Goal: Task Accomplishment & Management: Use online tool/utility

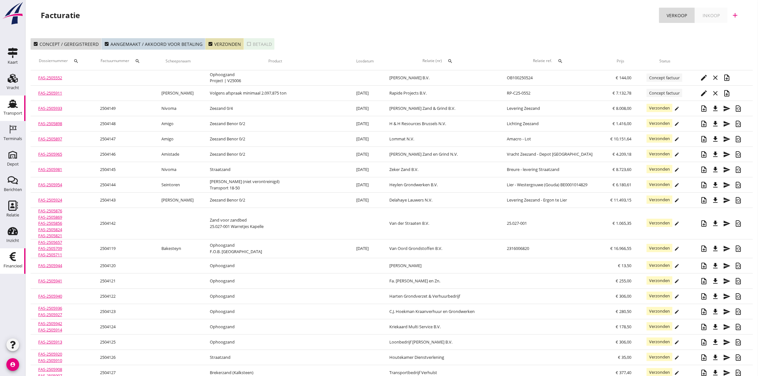
click at [15, 106] on use at bounding box center [13, 104] width 10 height 8
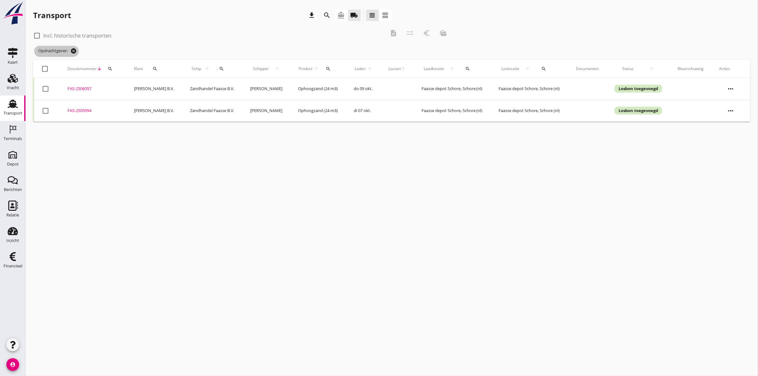
click at [74, 49] on icon "cancel" at bounding box center [73, 51] width 6 height 6
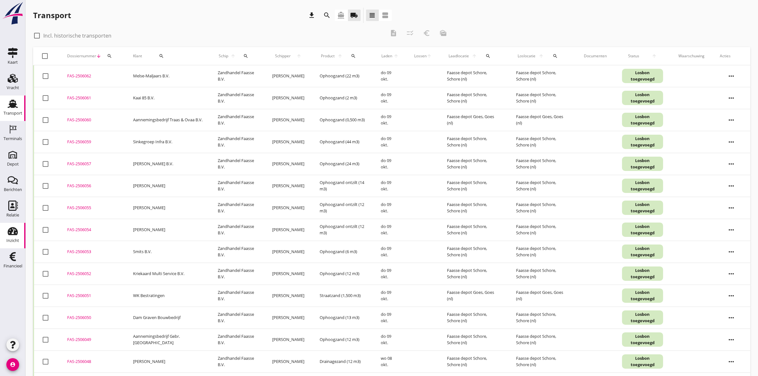
click at [11, 237] on div "Inzicht" at bounding box center [12, 240] width 13 height 9
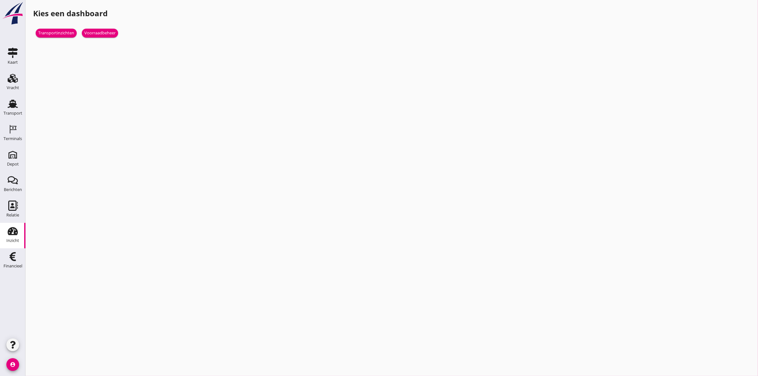
click at [53, 28] on div "Transportinzichten Voorraadbeheer" at bounding box center [212, 33] width 359 height 28
click at [54, 33] on div "Transportinzichten" at bounding box center [56, 33] width 36 height 6
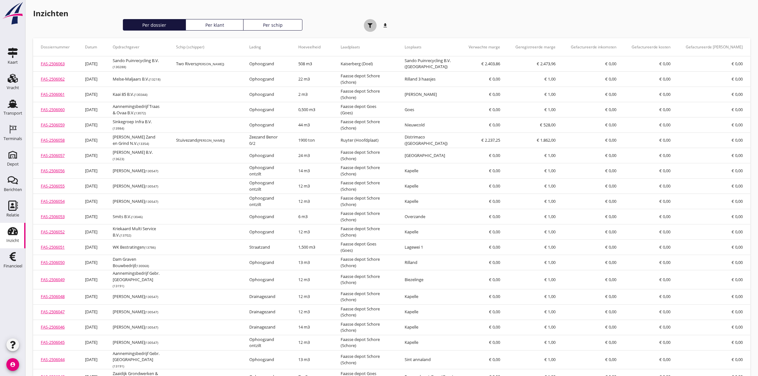
click at [367, 26] on div "button" at bounding box center [370, 25] width 13 height 13
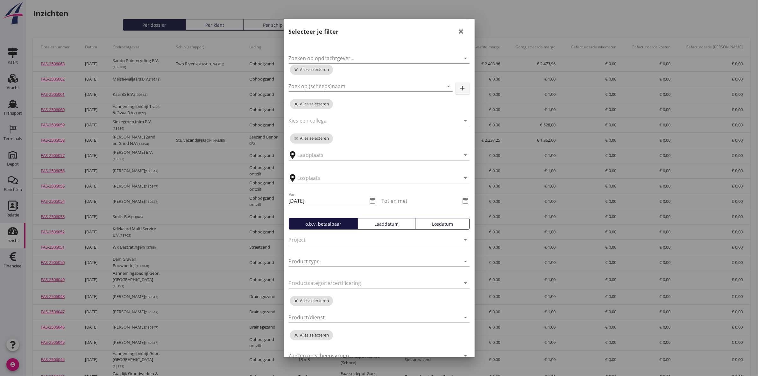
click at [372, 198] on icon "date_range" at bounding box center [373, 201] width 8 height 8
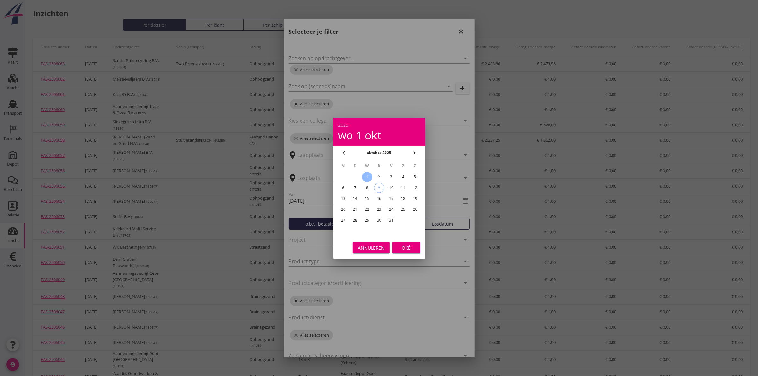
click at [346, 152] on icon "chevron_left" at bounding box center [344, 153] width 8 height 8
click at [344, 176] on div "1" at bounding box center [343, 177] width 10 height 10
type input "2025-09-01"
click at [408, 247] on div "Oké" at bounding box center [406, 247] width 18 height 7
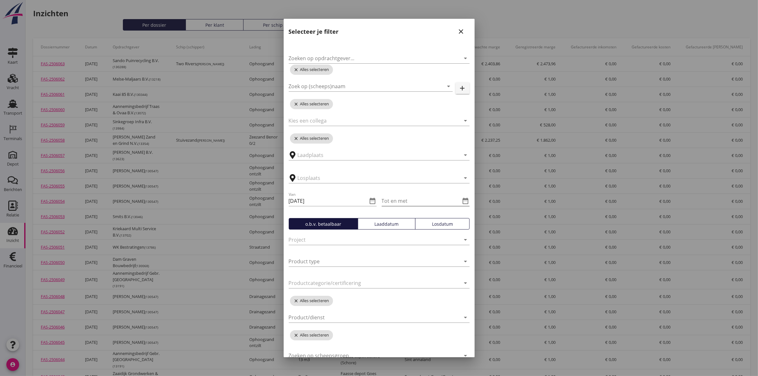
click at [462, 201] on icon "date_range" at bounding box center [466, 201] width 8 height 8
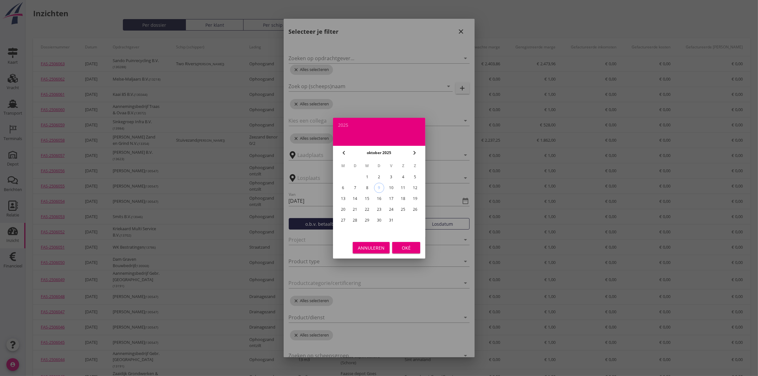
click at [393, 217] on div "31" at bounding box center [391, 220] width 10 height 10
click at [343, 152] on icon "chevron_left" at bounding box center [344, 153] width 8 height 8
click at [355, 219] on div "30" at bounding box center [355, 220] width 10 height 10
type input "2025-09-30"
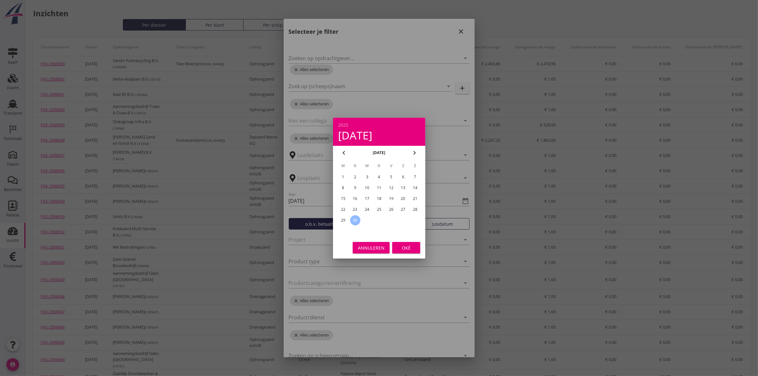
click at [409, 245] on div "Oké" at bounding box center [406, 247] width 18 height 7
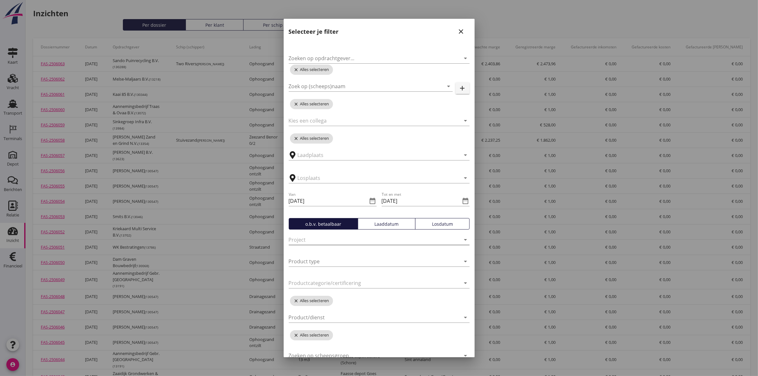
scroll to position [30, 0]
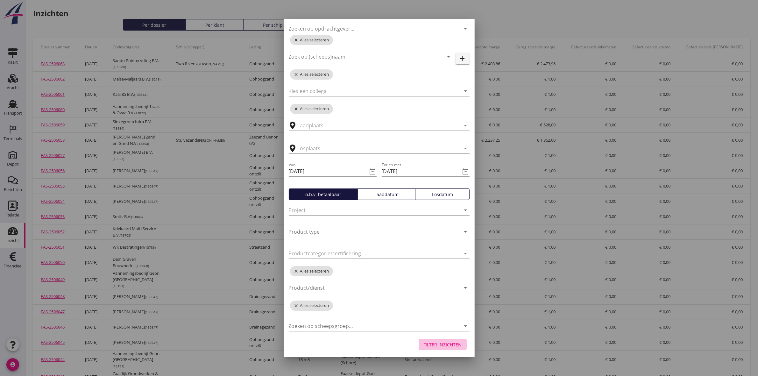
click at [436, 343] on div "Filter inzichten" at bounding box center [443, 344] width 38 height 7
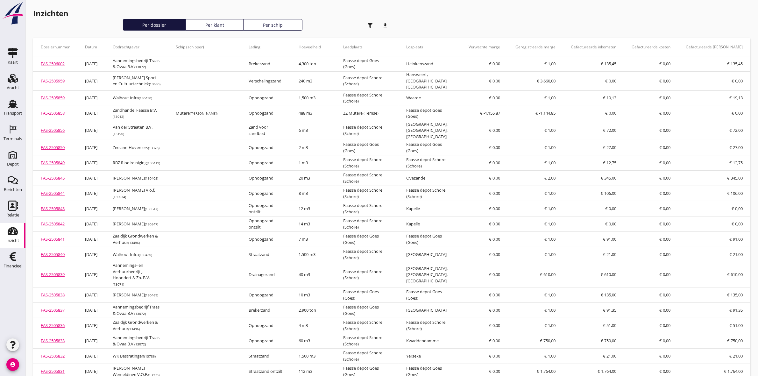
click at [388, 23] on icon "download" at bounding box center [385, 25] width 13 height 13
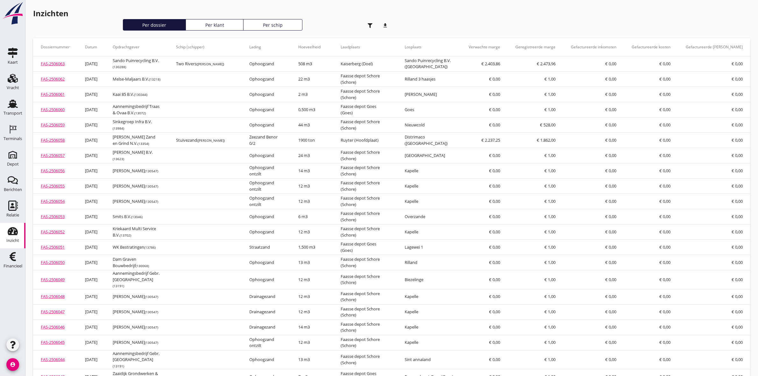
click at [169, 18] on h1 "Inzichten" at bounding box center [212, 13] width 359 height 11
click at [169, 25] on div "Per dossier" at bounding box center [154, 25] width 57 height 7
click at [371, 24] on use "button" at bounding box center [370, 25] width 5 height 5
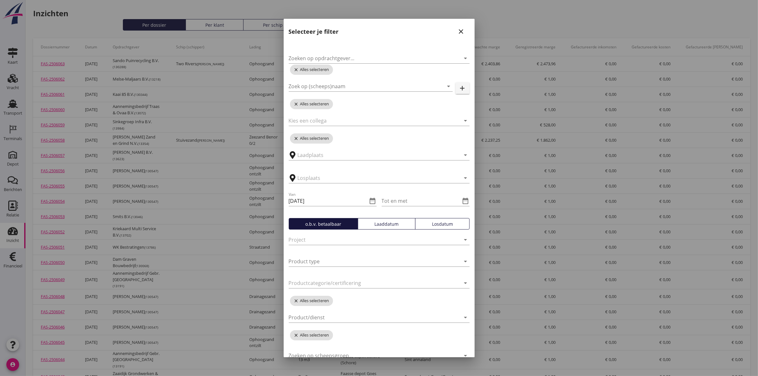
click at [463, 88] on button "add" at bounding box center [463, 87] width 14 height 11
click at [459, 88] on icon "add" at bounding box center [463, 88] width 8 height 8
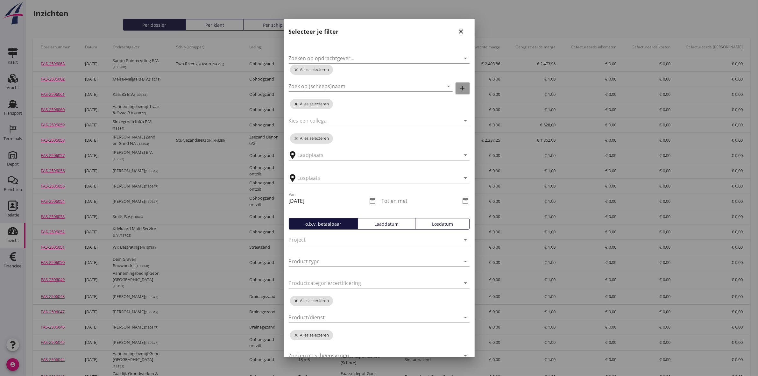
click at [459, 89] on icon "add" at bounding box center [463, 88] width 8 height 8
click at [361, 80] on div "Zoek op (scheeps)naam arrow_drop_down add" at bounding box center [379, 87] width 181 height 20
click at [367, 85] on input "Zoek op (scheeps)naam" at bounding box center [362, 86] width 146 height 10
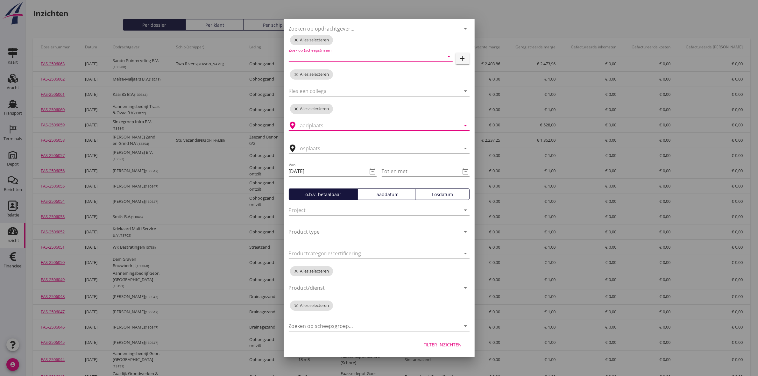
click at [344, 122] on input "text" at bounding box center [375, 125] width 154 height 10
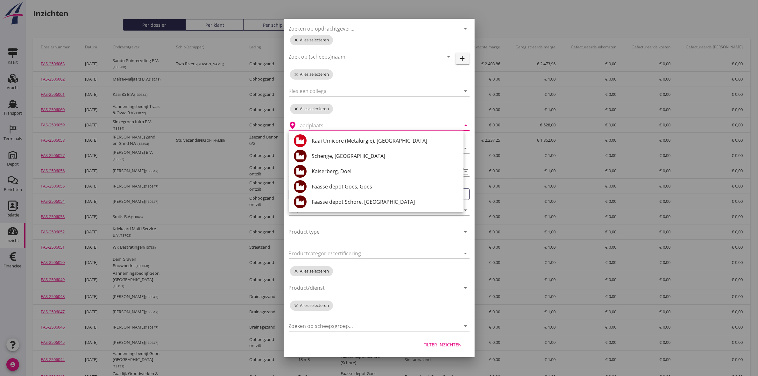
click at [444, 113] on div "Zoeken op opdrachtgever... arrow_drop_down close Alles selecteren Zoek op (sche…" at bounding box center [379, 172] width 191 height 324
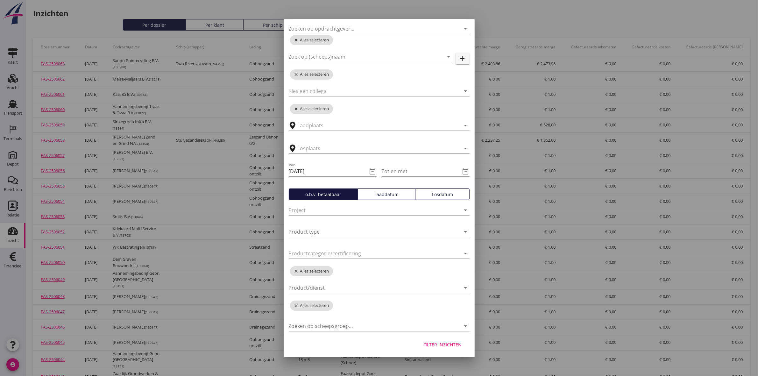
click at [529, 12] on div at bounding box center [379, 188] width 758 height 376
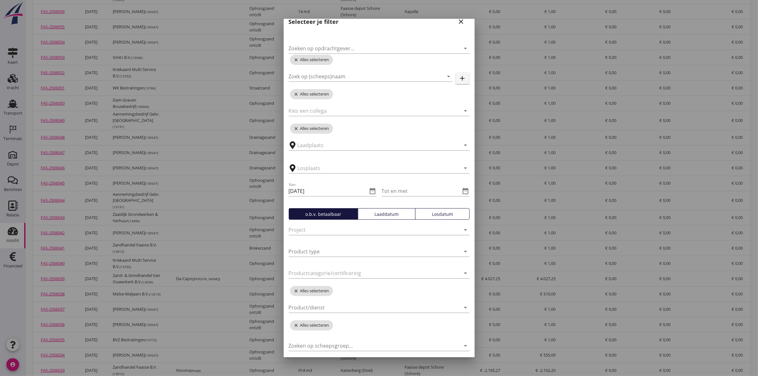
scroll to position [0, 0]
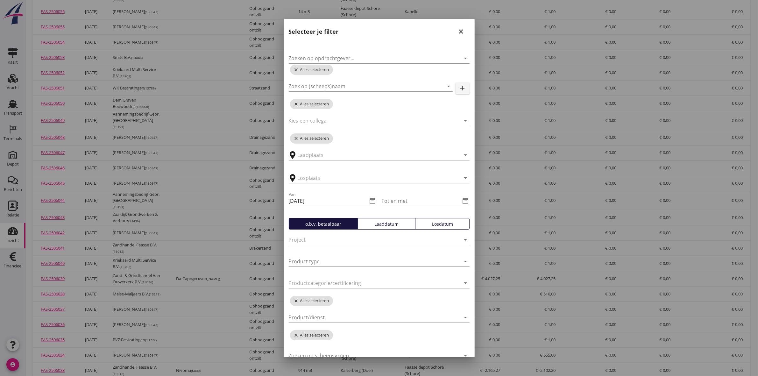
click at [458, 31] on icon "close" at bounding box center [462, 32] width 8 height 8
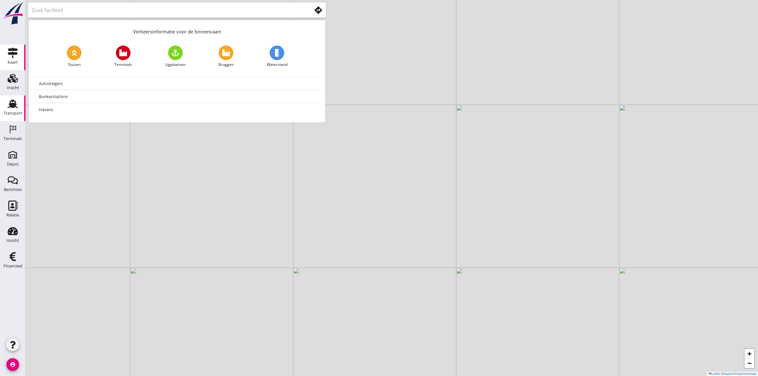
click at [21, 104] on link "Transport Transport" at bounding box center [12, 108] width 25 height 25
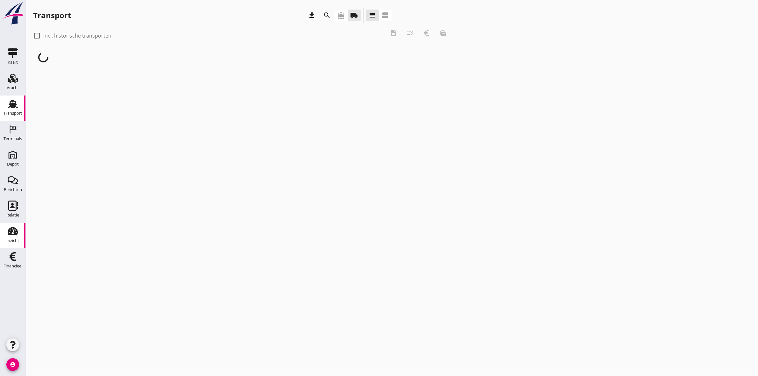
click at [15, 235] on use at bounding box center [13, 231] width 10 height 8
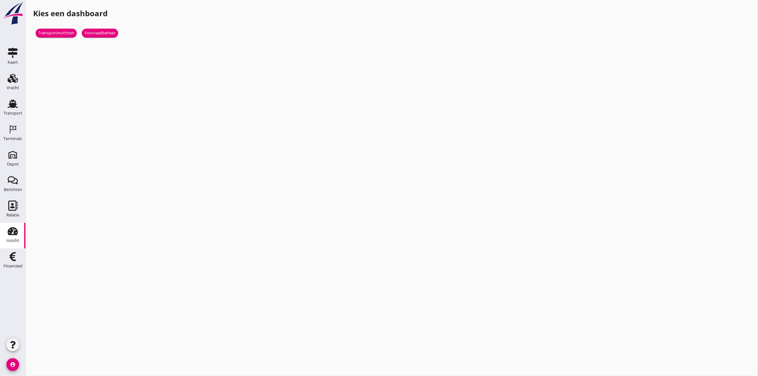
click at [61, 34] on div "Transportinzichten" at bounding box center [56, 33] width 36 height 6
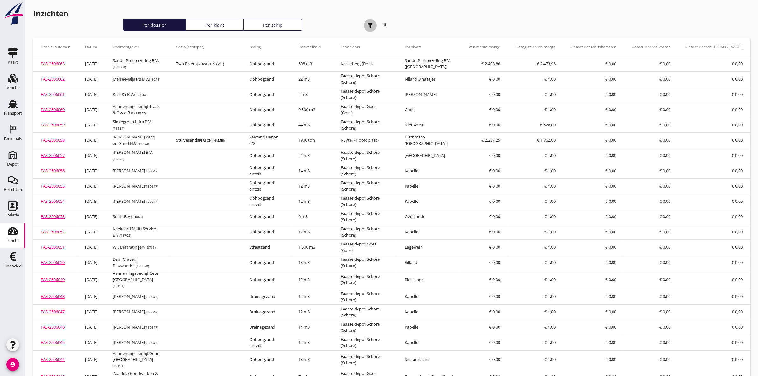
click at [364, 22] on div "button" at bounding box center [370, 25] width 13 height 13
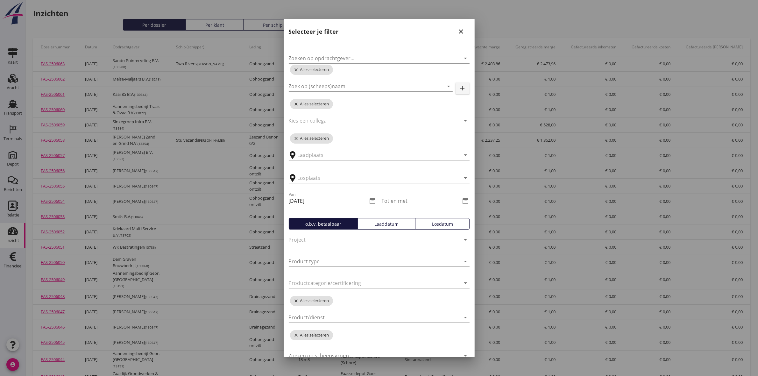
click at [369, 203] on icon "date_range" at bounding box center [373, 201] width 8 height 8
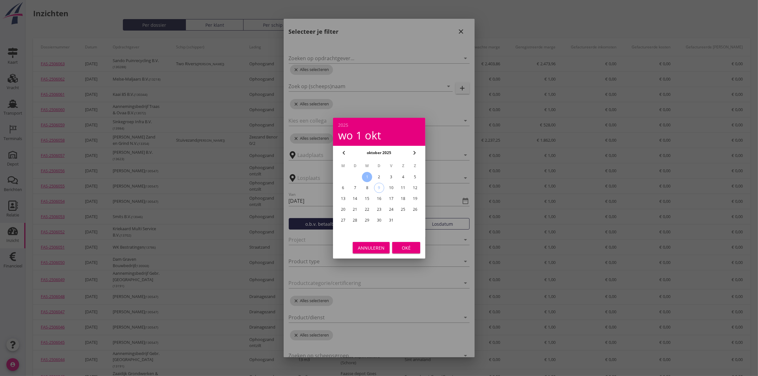
click at [344, 154] on icon "chevron_left" at bounding box center [344, 153] width 8 height 8
click at [343, 177] on div "1" at bounding box center [343, 177] width 10 height 10
type input "2025-09-01"
click at [416, 250] on button "Oké" at bounding box center [406, 247] width 28 height 11
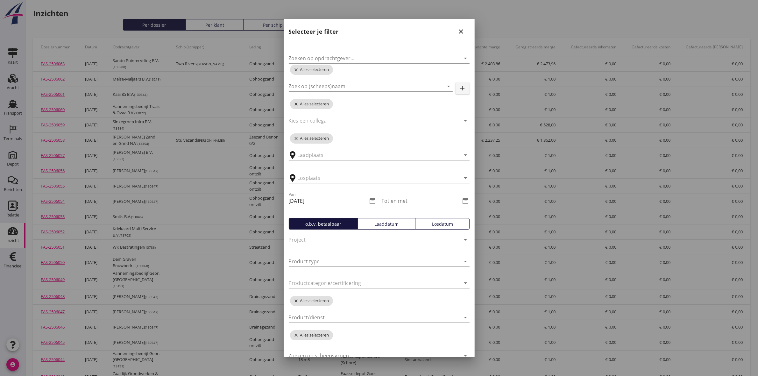
click at [462, 201] on icon "date_range" at bounding box center [466, 201] width 8 height 8
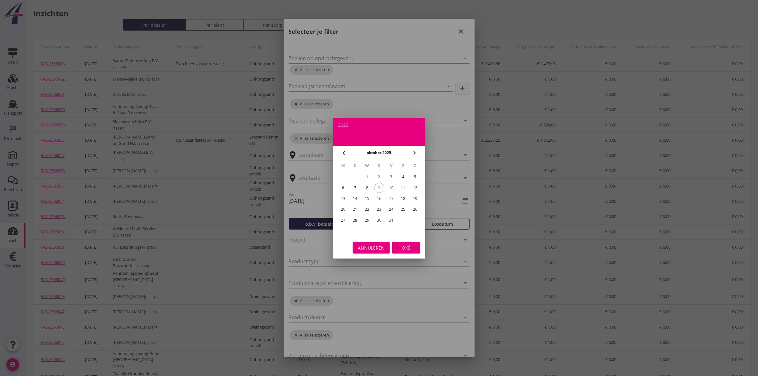
click at [345, 154] on icon "chevron_left" at bounding box center [344, 153] width 8 height 8
click at [354, 221] on div "30" at bounding box center [355, 220] width 10 height 10
type input "2025-09-30"
click at [410, 254] on div "Annuleren Oké" at bounding box center [379, 248] width 92 height 22
click at [410, 250] on div "Oké" at bounding box center [406, 247] width 18 height 7
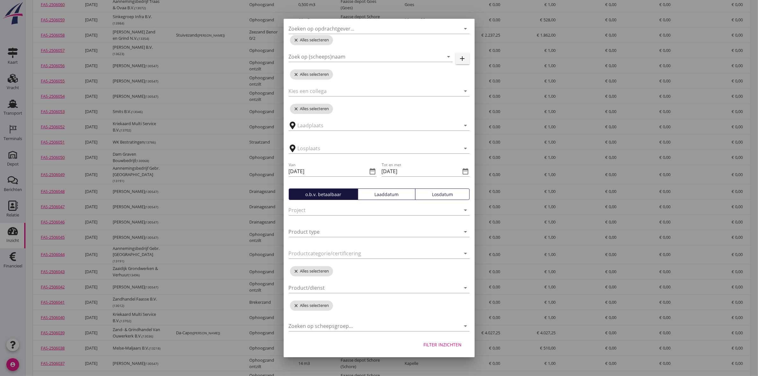
scroll to position [159, 0]
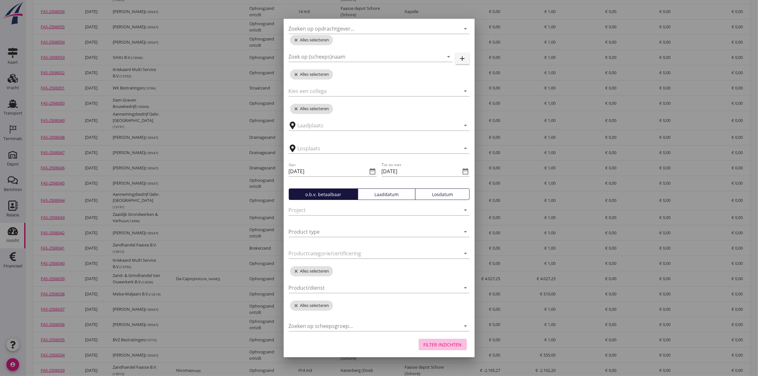
click at [439, 343] on div "Filter inzichten" at bounding box center [443, 344] width 38 height 7
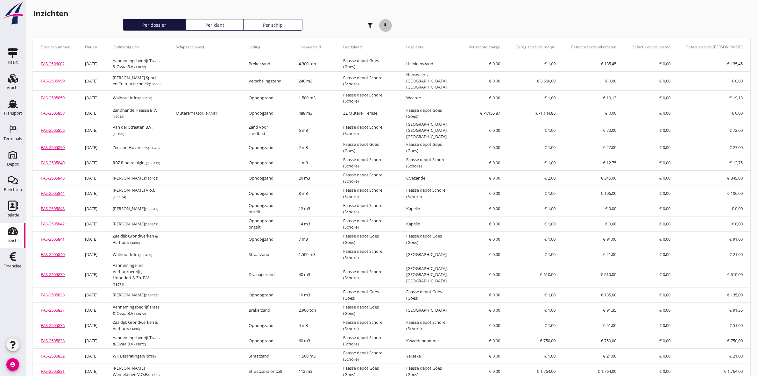
click at [386, 23] on icon "download" at bounding box center [385, 25] width 13 height 13
click at [18, 114] on div "Transport" at bounding box center [13, 113] width 19 height 4
click at [8, 108] on use at bounding box center [13, 104] width 10 height 8
click at [14, 113] on div "Transport" at bounding box center [13, 113] width 19 height 4
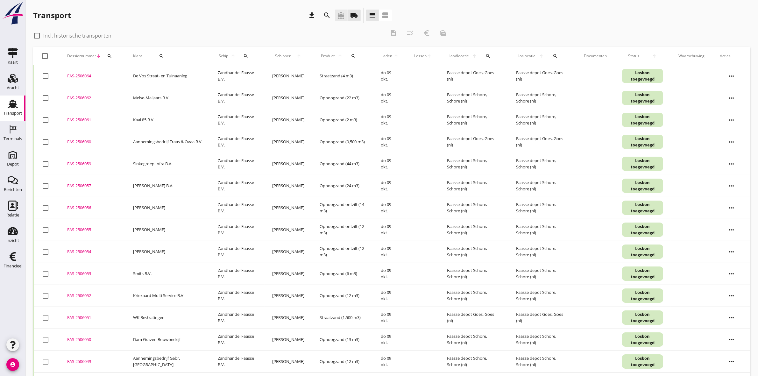
click at [346, 14] on link "directions_boat" at bounding box center [341, 15] width 13 height 11
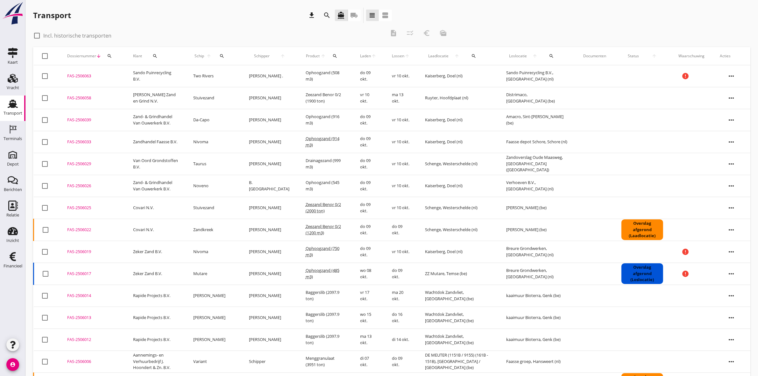
click at [157, 55] on icon "search" at bounding box center [155, 56] width 5 height 5
click at [160, 74] on input "Zoeken op opdrachtgever..." at bounding box center [180, 74] width 66 height 10
click at [182, 90] on div "De Hoop Bouwgrondstoffen B.V." at bounding box center [191, 90] width 78 height 8
type input "De Hoop Bouwgrondstoffen B.V."
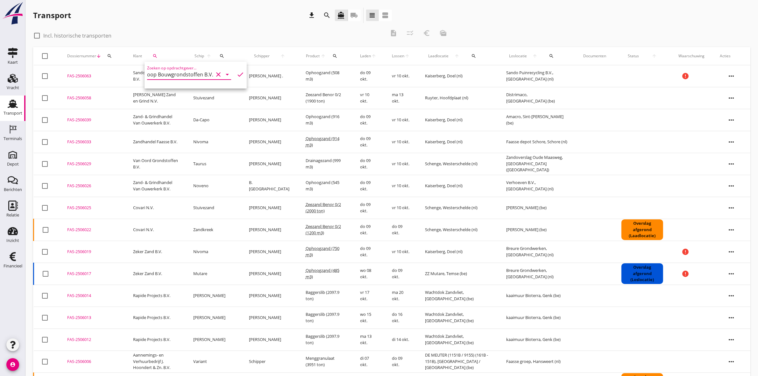
scroll to position [0, 0]
click at [237, 74] on icon "check" at bounding box center [241, 75] width 8 height 8
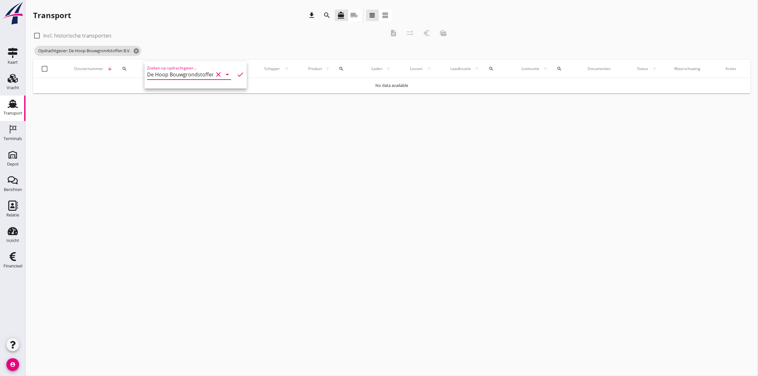
click at [35, 34] on div at bounding box center [37, 35] width 11 height 11
checkbox input "true"
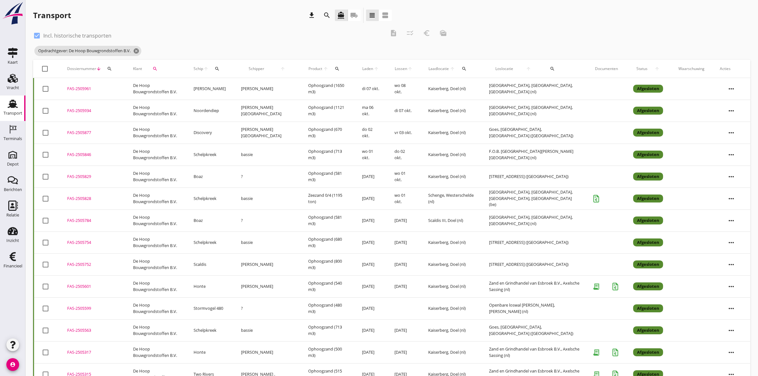
click at [462, 68] on icon "search" at bounding box center [464, 68] width 5 height 5
click at [473, 81] on div "arrow_drop_down" at bounding box center [503, 85] width 93 height 14
click at [474, 85] on input "text" at bounding box center [499, 87] width 66 height 10
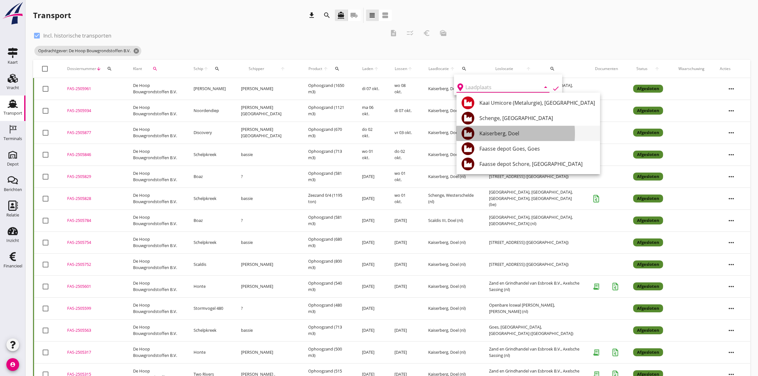
click at [513, 131] on div "Kaiserberg, Doel" at bounding box center [538, 134] width 116 height 8
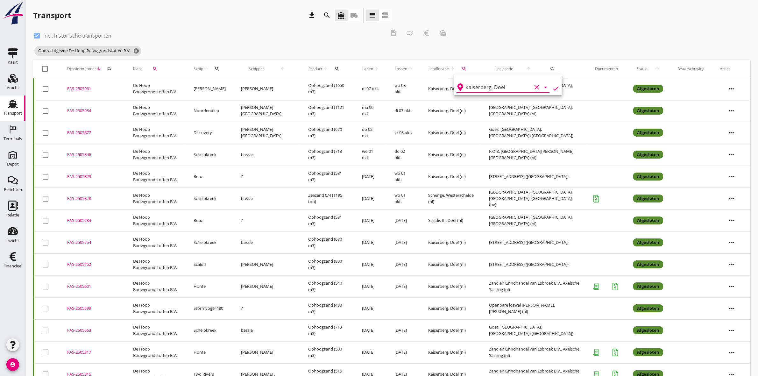
click at [553, 90] on icon "check" at bounding box center [556, 89] width 8 height 8
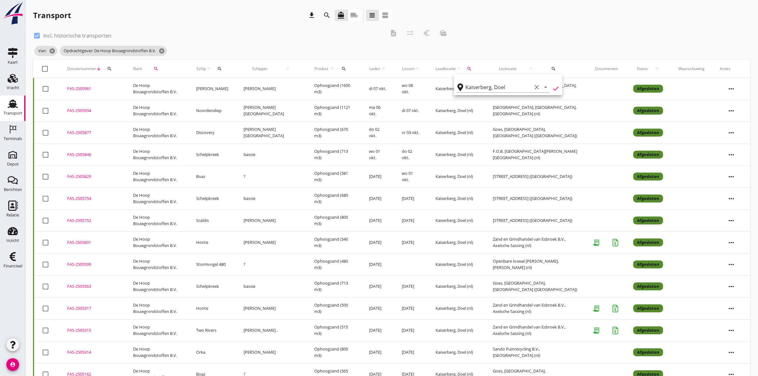
type input "Kaiserberg"
click at [77, 177] on div "FAS-2505829" at bounding box center [92, 177] width 51 height 6
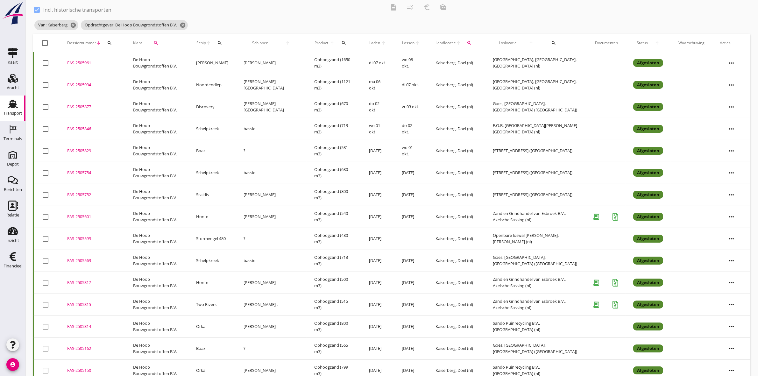
scroll to position [40, 0]
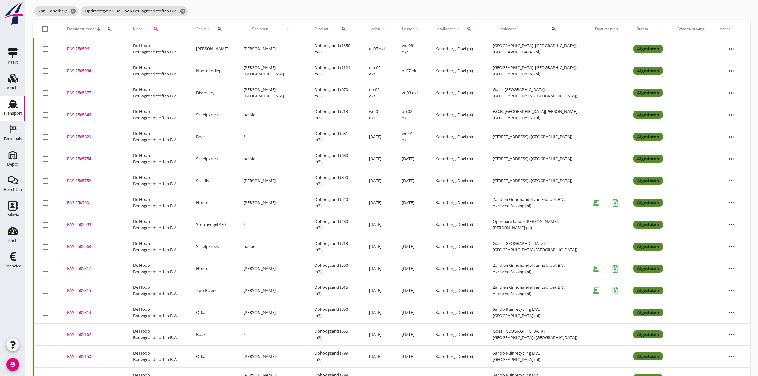
click at [78, 335] on div "FAS-2505162" at bounding box center [92, 335] width 51 height 6
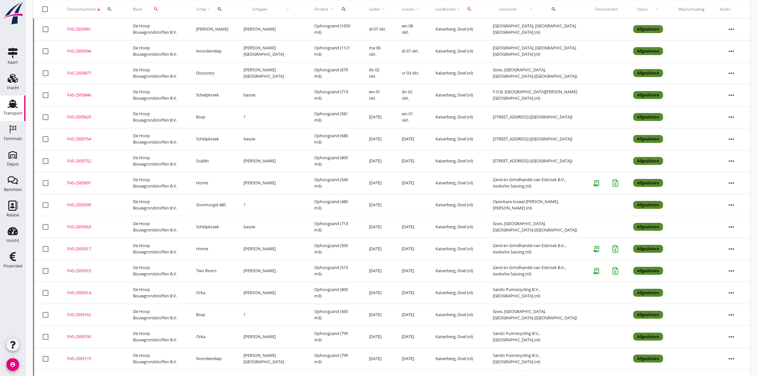
scroll to position [0, 0]
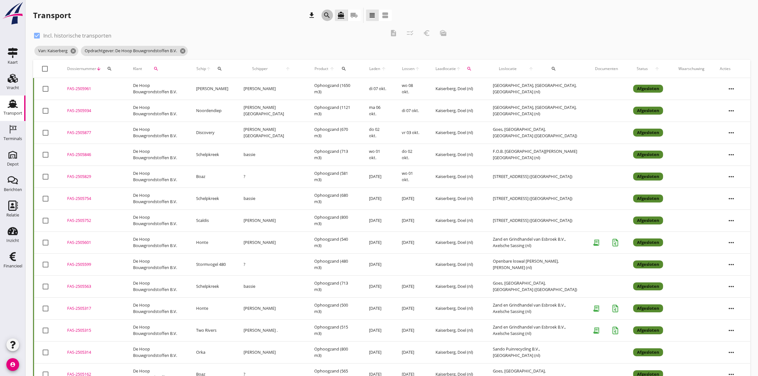
click at [327, 13] on icon "search" at bounding box center [328, 15] width 8 height 8
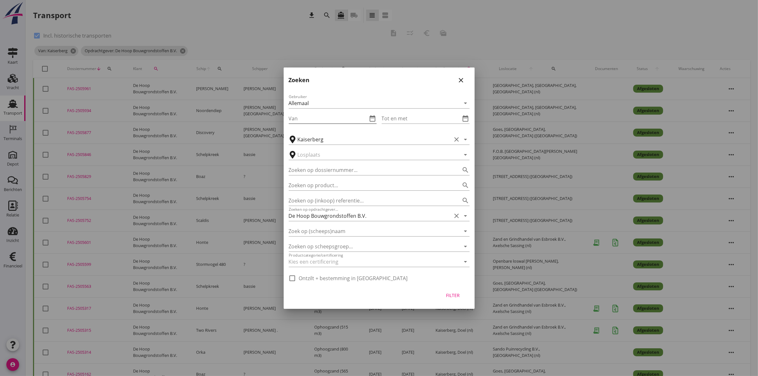
click at [374, 113] on div "Van date_range" at bounding box center [333, 118] width 88 height 10
click at [370, 117] on icon "date_range" at bounding box center [373, 119] width 8 height 8
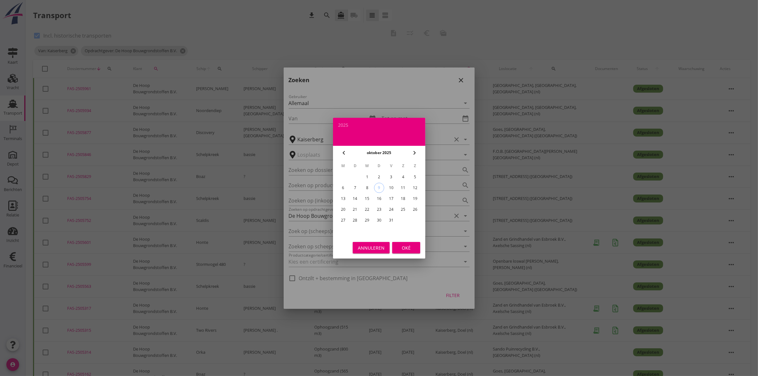
click at [340, 148] on div "chevron_left oktober 2025 chevron_right" at bounding box center [379, 153] width 92 height 14
click at [344, 150] on icon "chevron_left" at bounding box center [344, 153] width 8 height 8
click at [340, 177] on div "1" at bounding box center [343, 177] width 10 height 10
type input "2025-09-01"
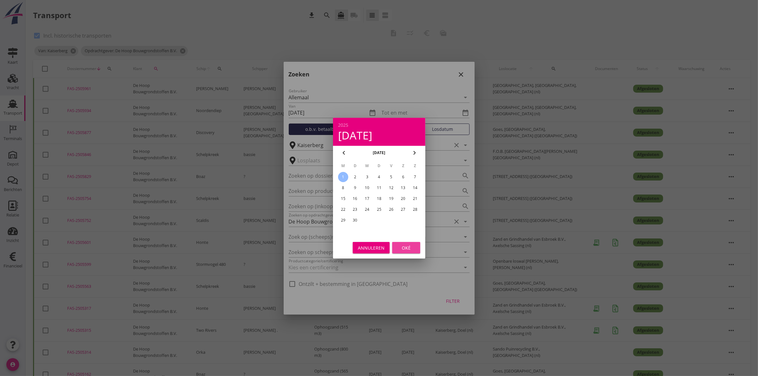
click at [409, 249] on div "Oké" at bounding box center [406, 247] width 18 height 7
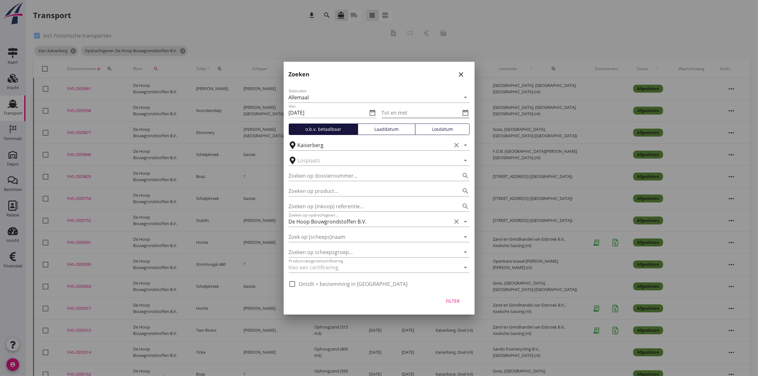
click at [464, 112] on icon "date_range" at bounding box center [466, 113] width 8 height 8
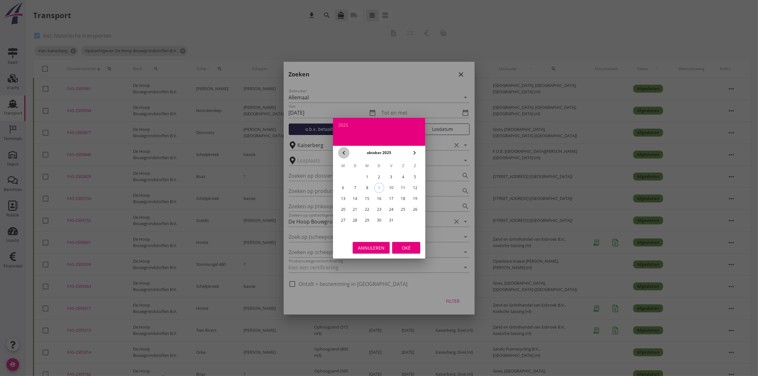
click at [342, 151] on icon "chevron_left" at bounding box center [344, 153] width 8 height 8
click at [356, 219] on div "30" at bounding box center [355, 220] width 10 height 10
type input "2025-09-30"
click at [414, 245] on div "Oké" at bounding box center [406, 247] width 18 height 7
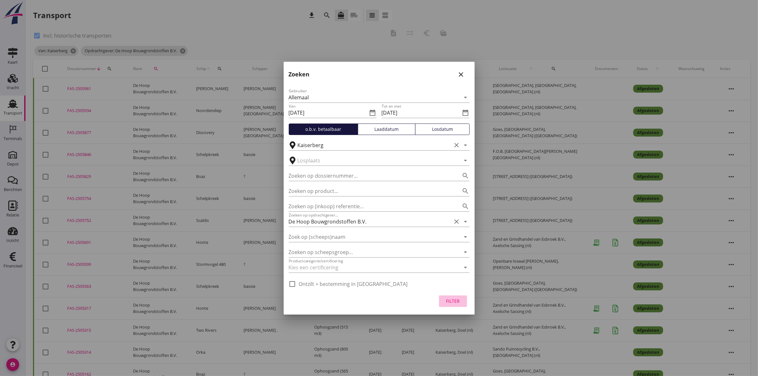
click at [458, 301] on div "Filter" at bounding box center [453, 301] width 18 height 7
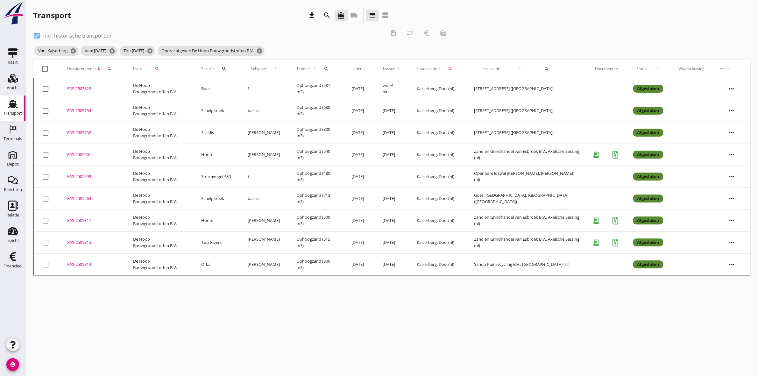
click at [75, 265] on div "FAS-2505314" at bounding box center [92, 264] width 51 height 6
click at [75, 243] on div "FAS-2505315" at bounding box center [92, 243] width 51 height 6
click at [72, 218] on div "FAS-2505317" at bounding box center [92, 221] width 51 height 6
click at [74, 197] on div "FAS-2505563" at bounding box center [92, 199] width 51 height 6
click at [75, 173] on td "FAS-2505599 upload_file Drop hier uw bestand om het aan het dossier toe te voeg…" at bounding box center [93, 177] width 66 height 22
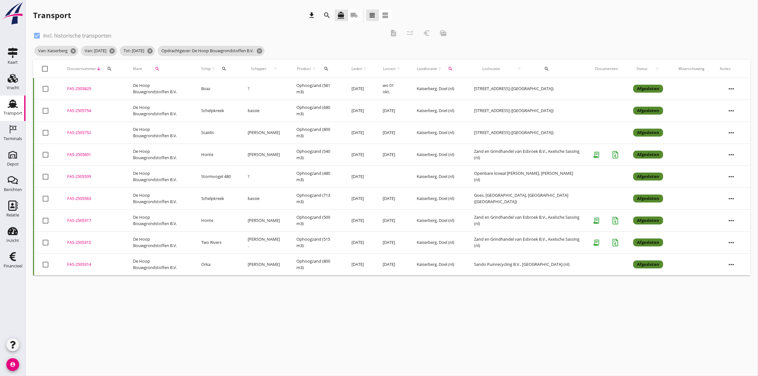
click at [80, 155] on div "FAS-2505601" at bounding box center [92, 155] width 51 height 6
click at [79, 129] on td "FAS-2505752 upload_file Drop hier uw bestand om het aan het dossier toe te voeg…" at bounding box center [93, 133] width 66 height 22
click at [83, 108] on div "FAS-2505754" at bounding box center [92, 111] width 51 height 6
click at [82, 84] on td "FAS-2505829 upload_file Drop hier uw bestand om het aan het dossier toe te voeg…" at bounding box center [93, 89] width 66 height 22
click at [263, 51] on icon "cancel" at bounding box center [259, 51] width 6 height 6
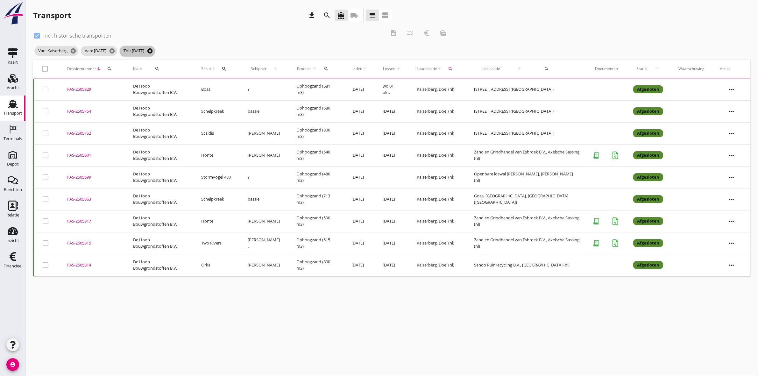
click at [153, 51] on icon "cancel" at bounding box center [150, 51] width 6 height 6
click at [115, 50] on icon "cancel" at bounding box center [112, 51] width 6 height 6
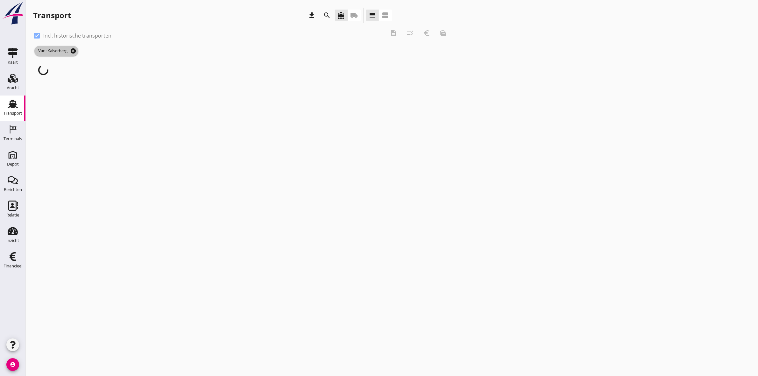
click at [72, 50] on icon "cancel" at bounding box center [73, 51] width 6 height 6
click at [39, 35] on div at bounding box center [37, 35] width 11 height 11
checkbox input "false"
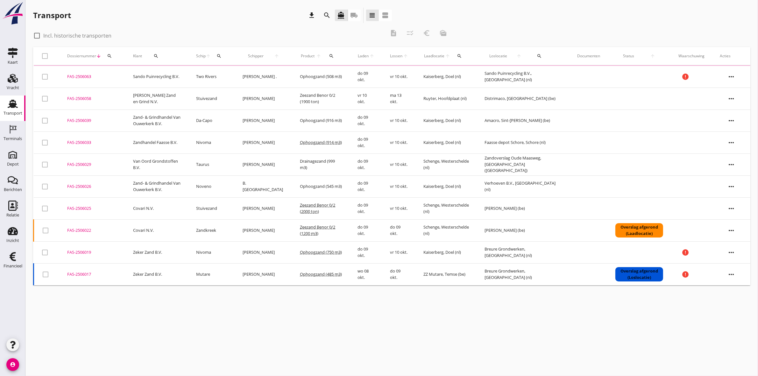
click at [115, 57] on div "Dossiernummer arrow_downward search" at bounding box center [92, 55] width 51 height 15
click at [113, 56] on div "search" at bounding box center [109, 56] width 11 height 5
click at [125, 74] on input "Zoeken op dossiernummer..." at bounding box center [139, 74] width 66 height 10
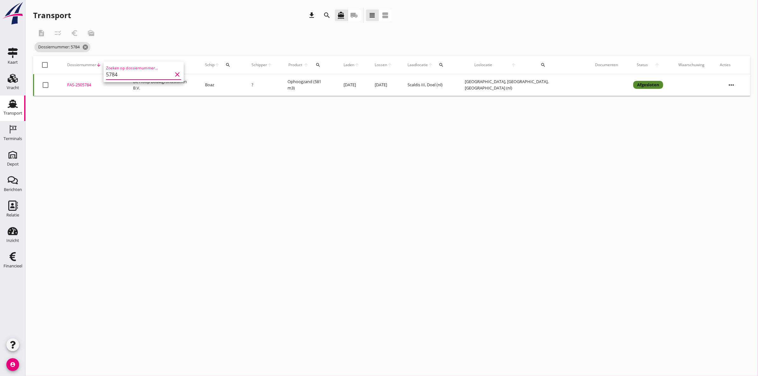
type input "5784"
click at [88, 85] on div "FAS-2505784" at bounding box center [92, 85] width 51 height 6
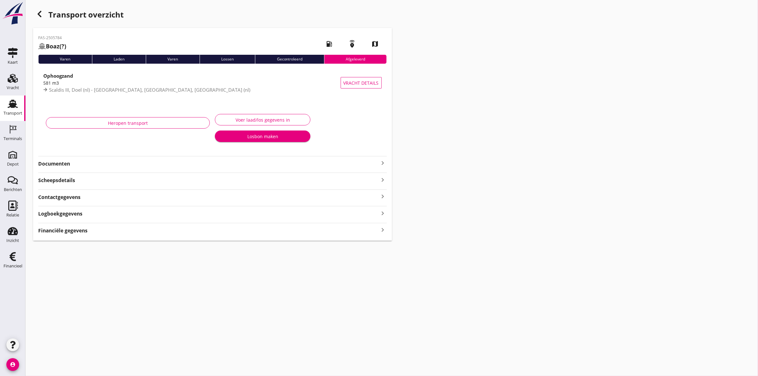
type input "581"
click at [297, 120] on div "Voer laad/los gegevens in" at bounding box center [262, 120] width 85 height 7
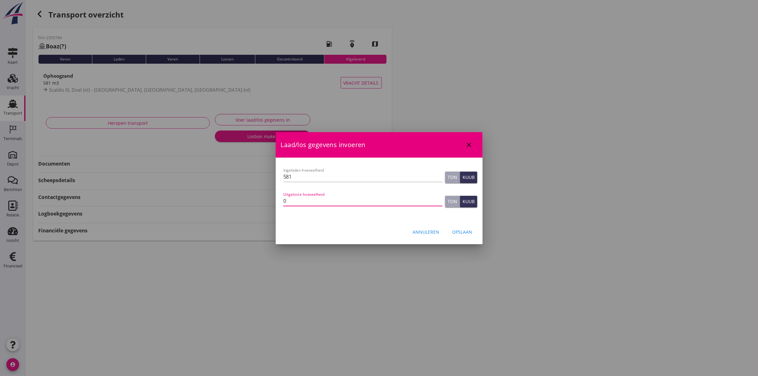
drag, startPoint x: 330, startPoint y: 203, endPoint x: 212, endPoint y: 207, distance: 118.6
click at [212, 207] on div "logistiek@dehoop-bouwgrondstoffen.nl Klant emailadres ramon@faassegroep.nl Schi…" at bounding box center [379, 188] width 758 height 376
type input "576"
click at [455, 235] on div "Opslaan" at bounding box center [463, 232] width 20 height 7
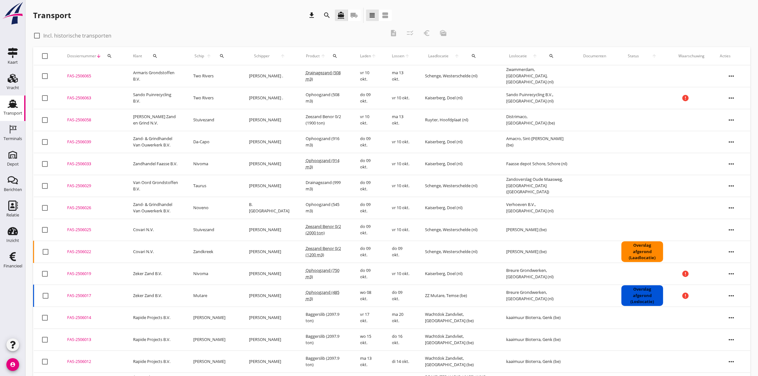
click at [110, 55] on icon "search" at bounding box center [109, 56] width 5 height 5
click at [129, 74] on input "Zoeken op dossiernummer..." at bounding box center [139, 74] width 66 height 10
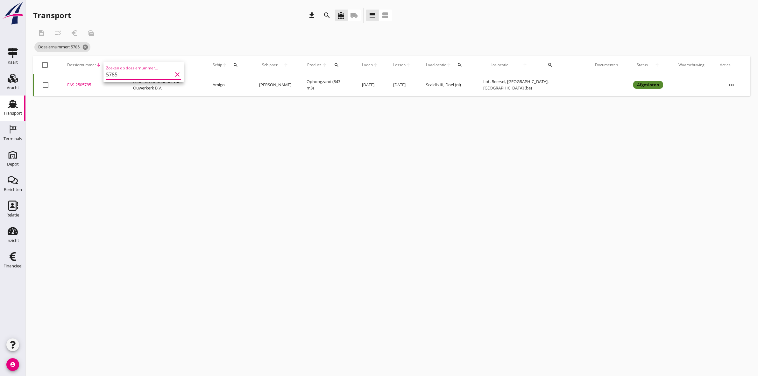
type input "5785"
click at [69, 83] on div "FAS-2505785" at bounding box center [92, 85] width 51 height 6
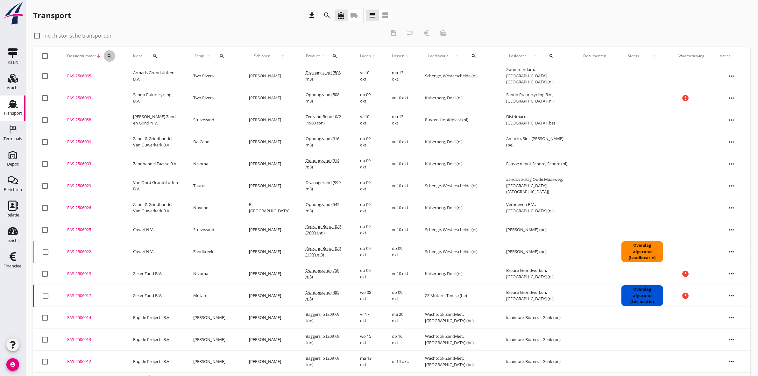
click at [109, 54] on icon "search" at bounding box center [109, 56] width 5 height 5
click at [123, 72] on input "Zoeken op dossiernummer..." at bounding box center [139, 74] width 66 height 10
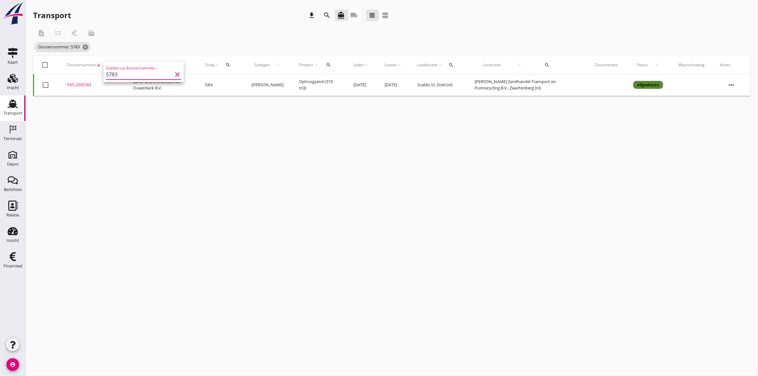
type input "5783"
click at [70, 85] on div "FAS-2505783" at bounding box center [92, 85] width 51 height 6
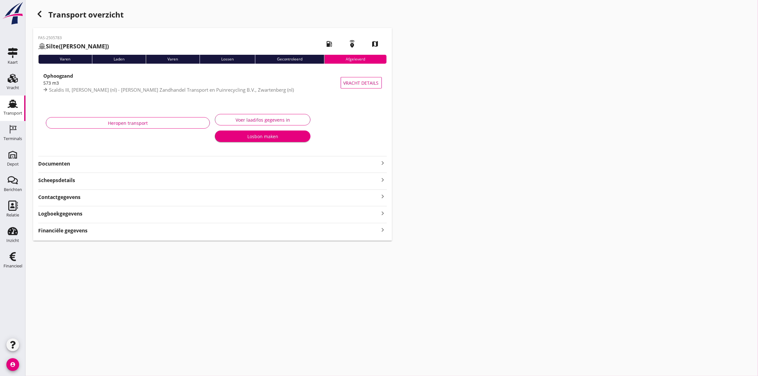
type input "573"
type input "0"
click at [245, 117] on div "Voer laad/los gegevens in" at bounding box center [262, 120] width 85 height 7
